Goal: Transaction & Acquisition: Subscribe to service/newsletter

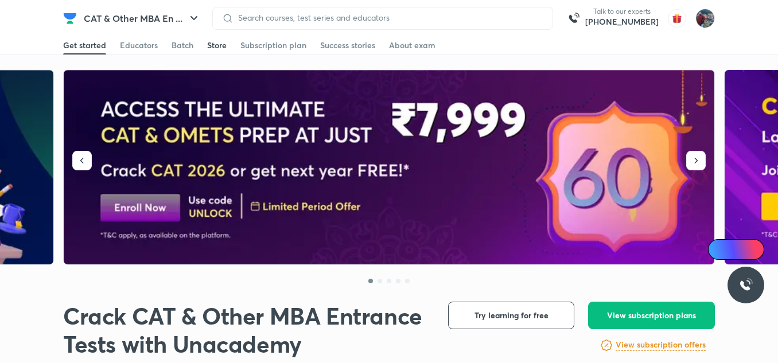
click at [216, 48] on div "Store" at bounding box center [216, 45] width 19 height 11
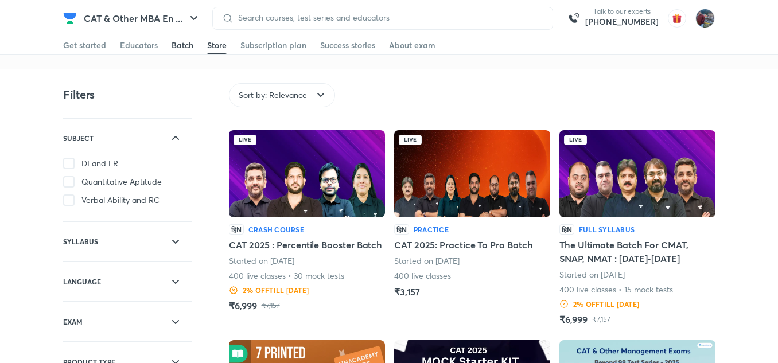
click at [179, 46] on div "Batch" at bounding box center [182, 45] width 22 height 11
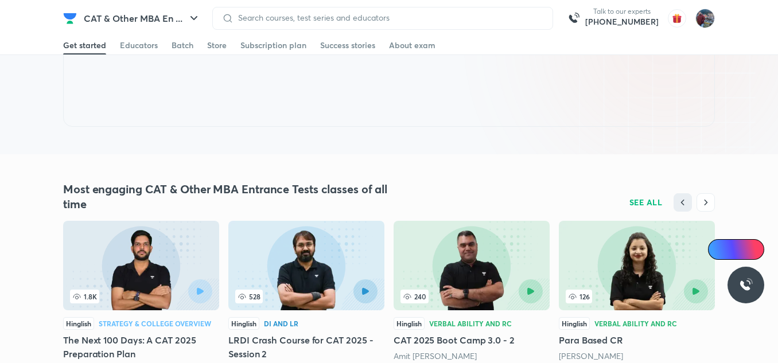
scroll to position [1049, 0]
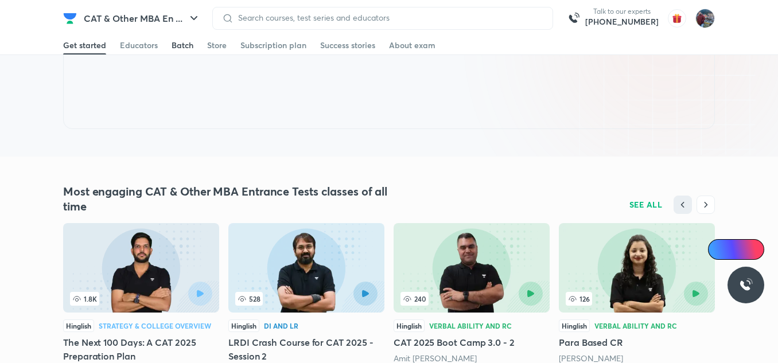
click at [186, 51] on link "Batch" at bounding box center [182, 45] width 22 height 18
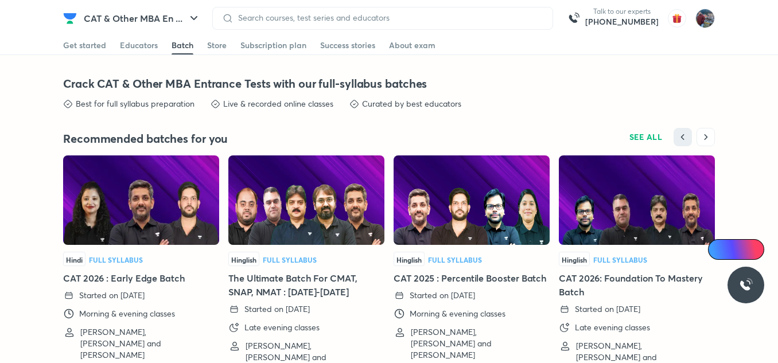
scroll to position [2556, 0]
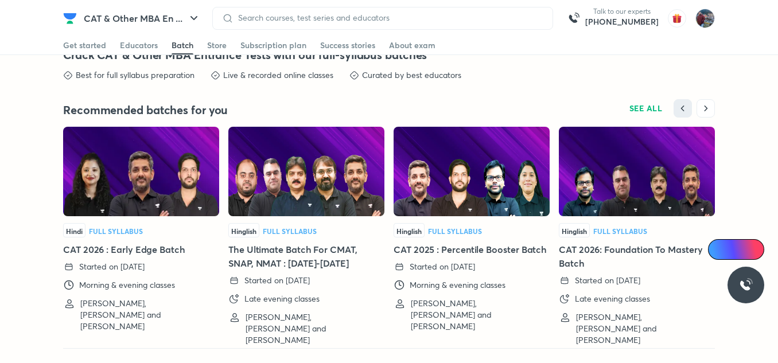
click at [511, 200] on img at bounding box center [471, 171] width 156 height 89
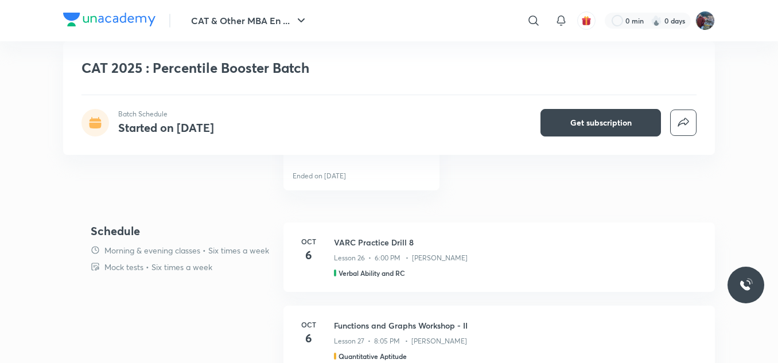
scroll to position [625, 0]
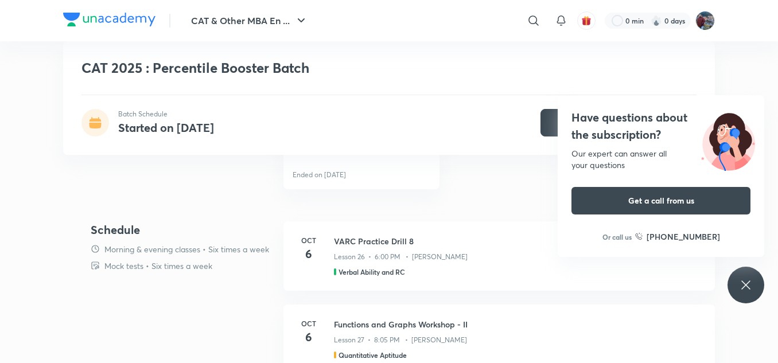
click at [737, 279] on div "Have questions about the subscription? Our expert can answer all your questions…" at bounding box center [745, 285] width 37 height 37
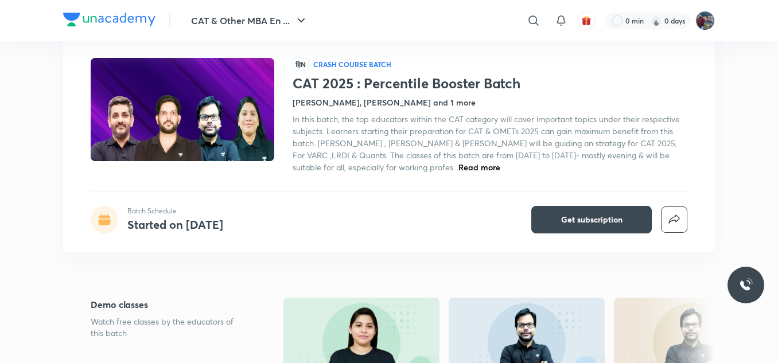
scroll to position [0, 0]
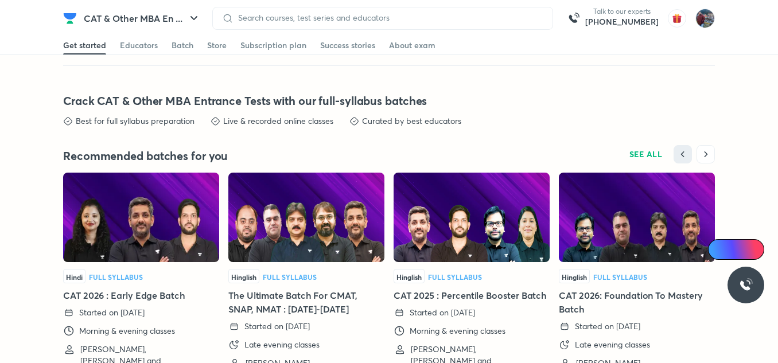
scroll to position [2511, 0]
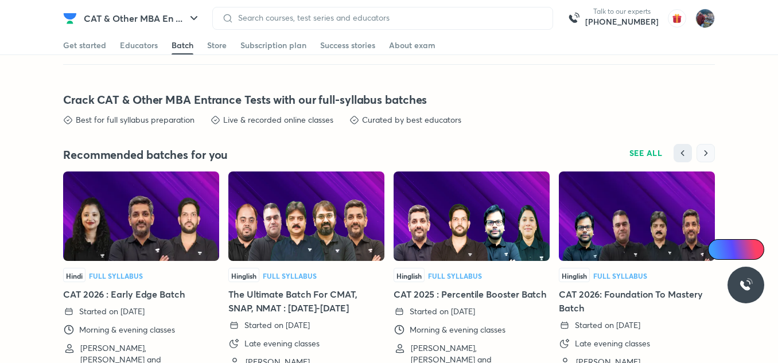
click at [705, 153] on icon "button" at bounding box center [705, 153] width 3 height 6
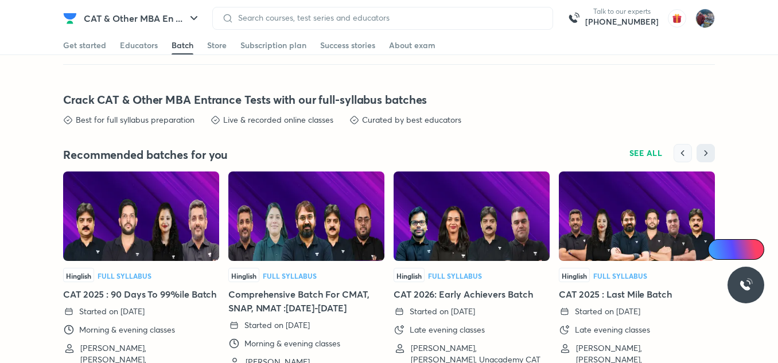
click at [683, 152] on icon "button" at bounding box center [682, 153] width 3 height 6
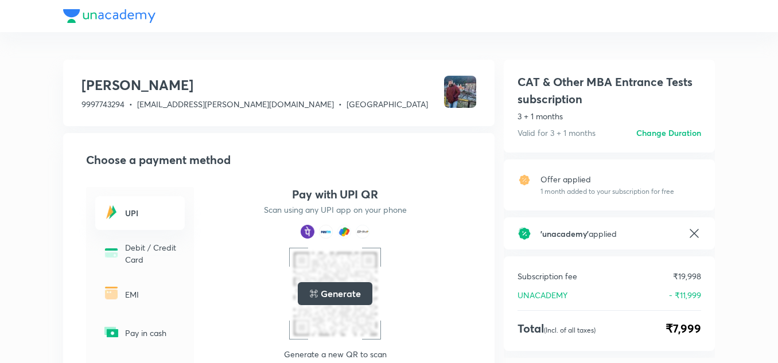
click at [692, 234] on icon at bounding box center [694, 234] width 14 height 14
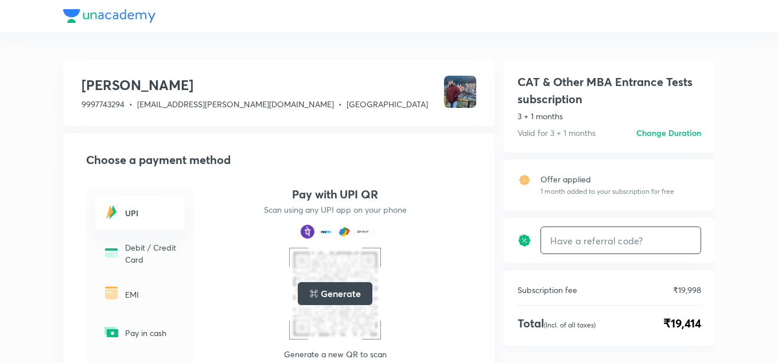
click at [612, 236] on input "text" at bounding box center [620, 240] width 159 height 27
paste input "CATDEA2MUW"
type input "CATDEA2MUW"
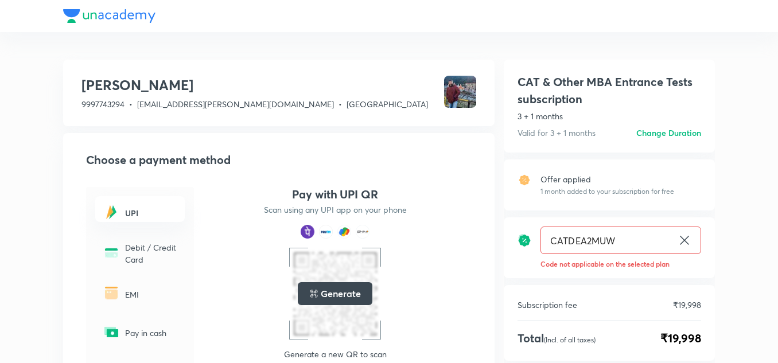
click at [683, 242] on icon at bounding box center [684, 240] width 9 height 9
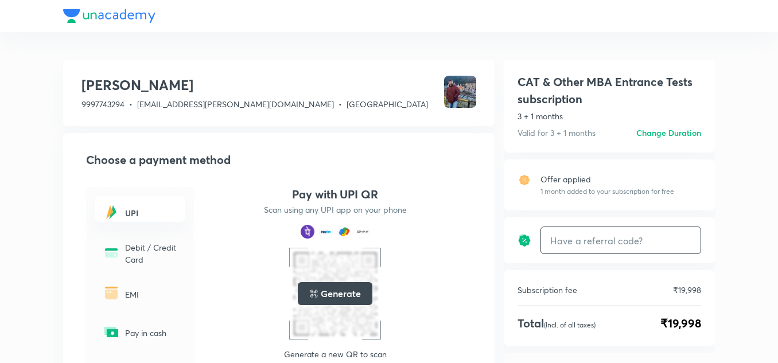
click at [598, 153] on div "CAT & Other MBA Entrance Tests subscription 3 + 1 months Valid for 3 + 1 months…" at bounding box center [609, 206] width 211 height 293
click at [634, 240] on input "text" at bounding box center [620, 240] width 159 height 27
click at [576, 237] on input "text" at bounding box center [620, 240] width 159 height 27
paste input "CATDNKFIQY"
type input "CATDNKFIQY"
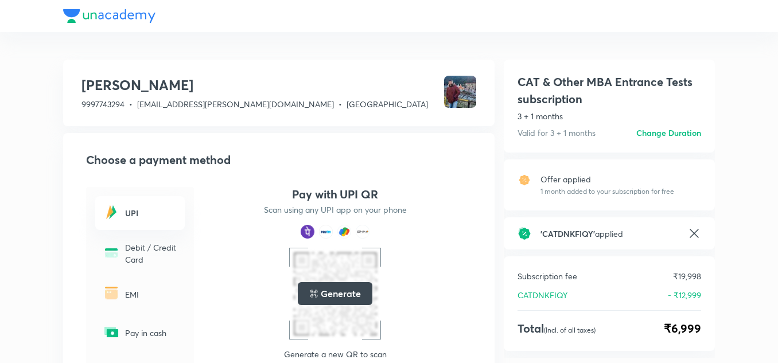
click at [688, 235] on icon at bounding box center [694, 234] width 14 height 14
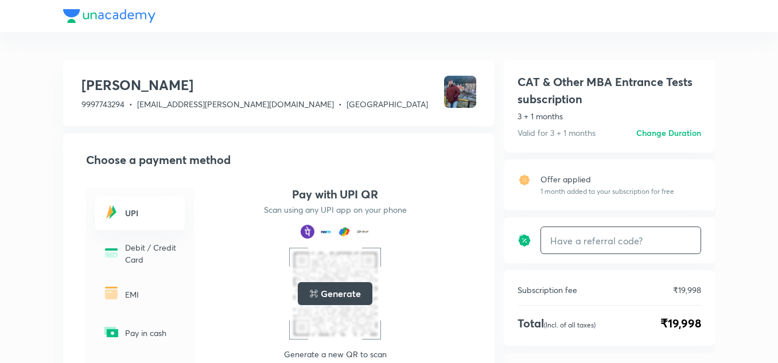
click at [594, 233] on input "text" at bounding box center [620, 240] width 159 height 27
paste input "CATDNKFIQY"
type input "CATDNKFIQY"
